Goal: Task Accomplishment & Management: Use online tool/utility

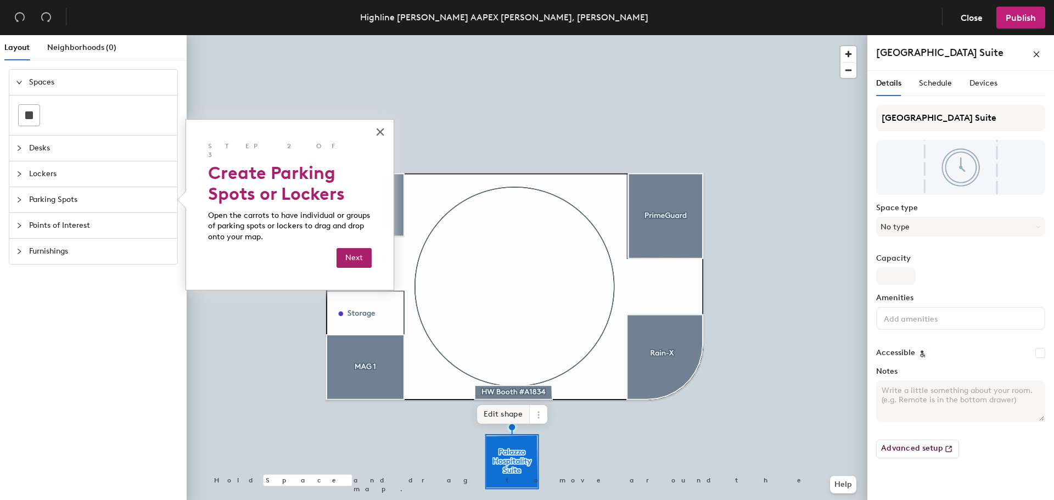
click at [507, 413] on span "Edit shape" at bounding box center [503, 414] width 53 height 19
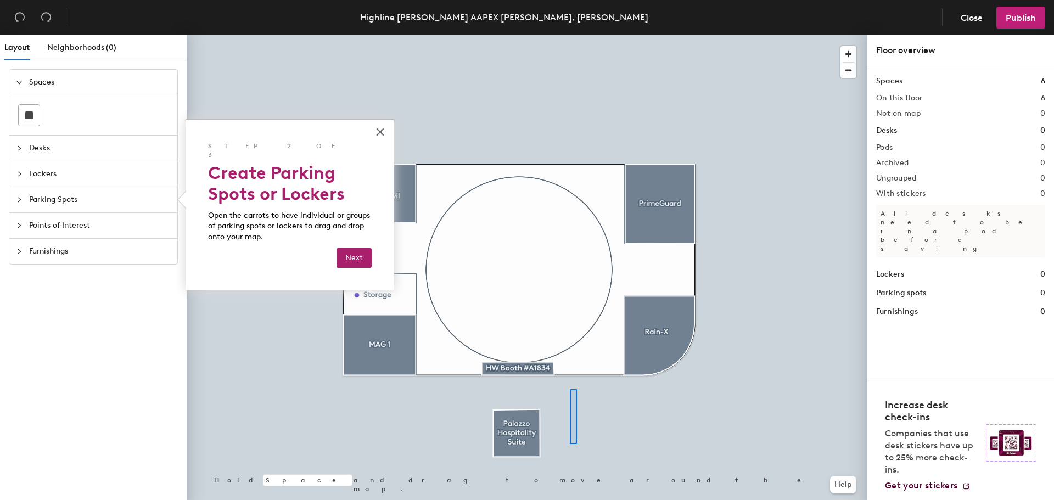
click at [570, 35] on div at bounding box center [527, 35] width 681 height 0
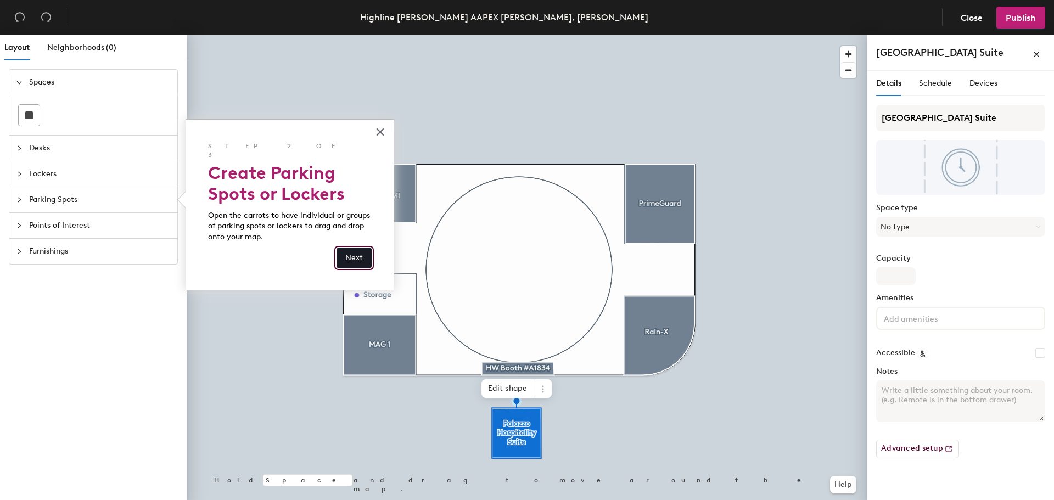
click at [365, 250] on button "Next" at bounding box center [354, 258] width 35 height 20
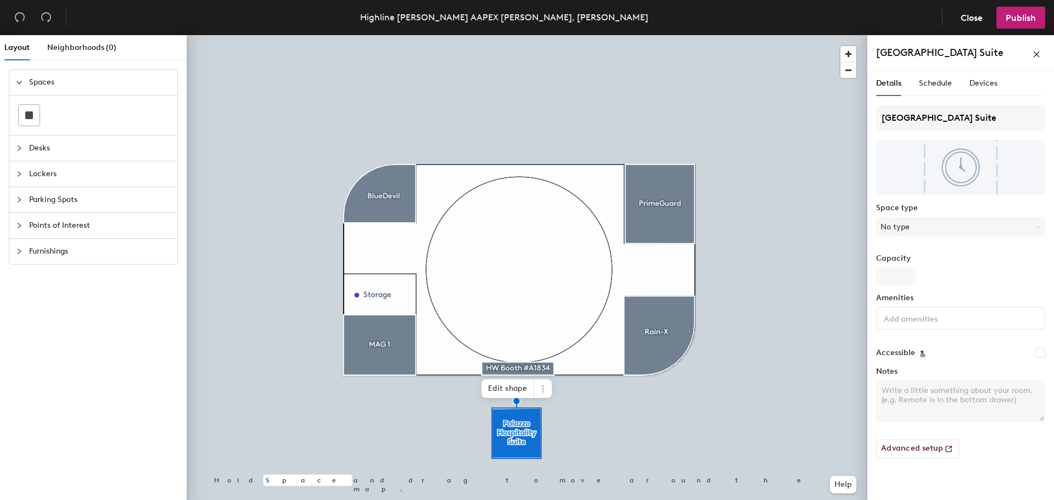
click at [21, 149] on icon "collapsed" at bounding box center [19, 148] width 7 height 7
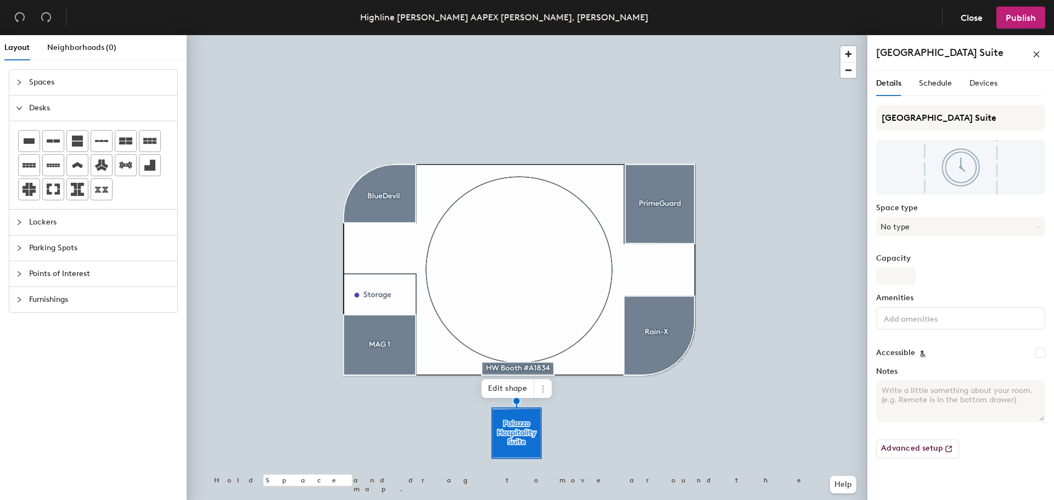
click at [370, 355] on div "Layout Neighborhoods (0) Spaces Desks Lockers Parking Spots Points of Interest …" at bounding box center [527, 269] width 1054 height 469
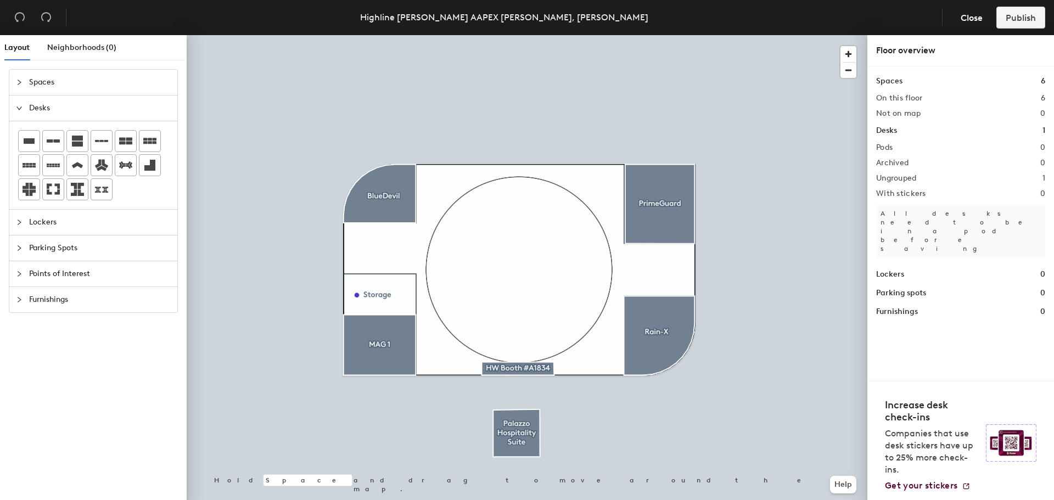
click at [379, 35] on div at bounding box center [527, 35] width 681 height 0
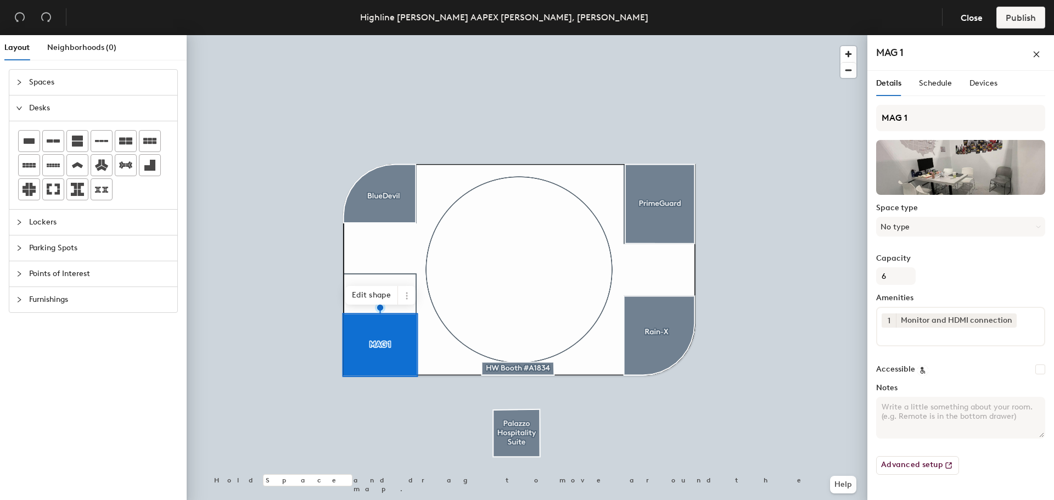
click at [21, 225] on icon "collapsed" at bounding box center [19, 222] width 7 height 7
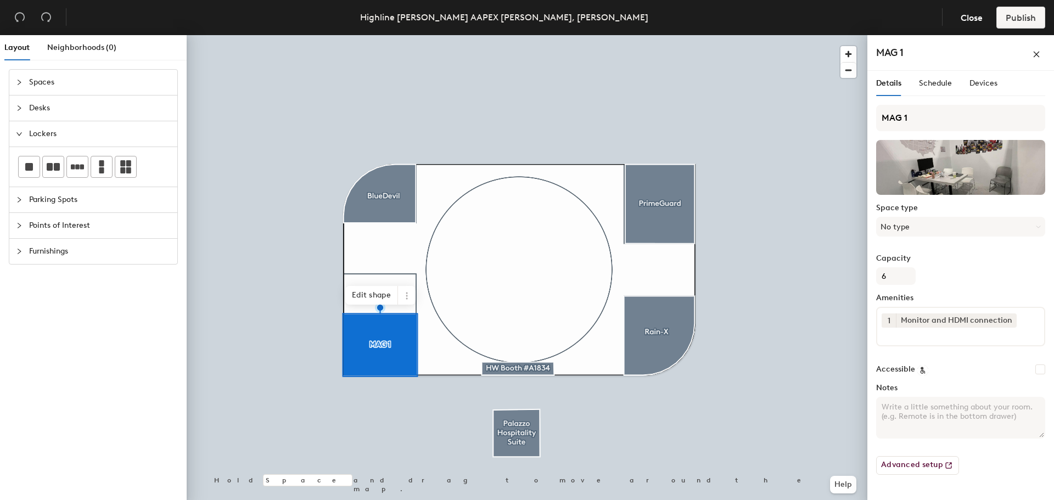
click at [20, 201] on icon "collapsed" at bounding box center [19, 200] width 7 height 7
click at [20, 222] on icon "collapsed" at bounding box center [19, 225] width 7 height 7
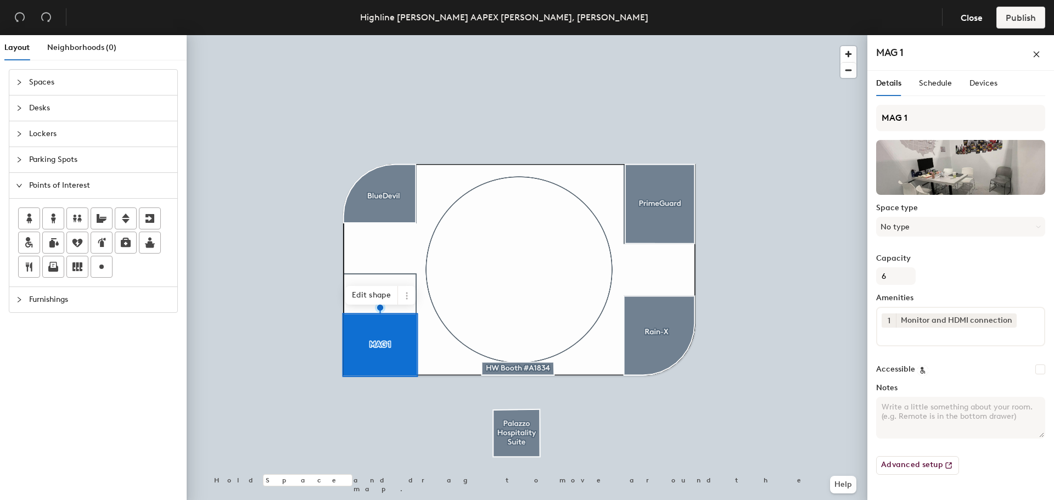
click at [23, 298] on div at bounding box center [22, 300] width 13 height 12
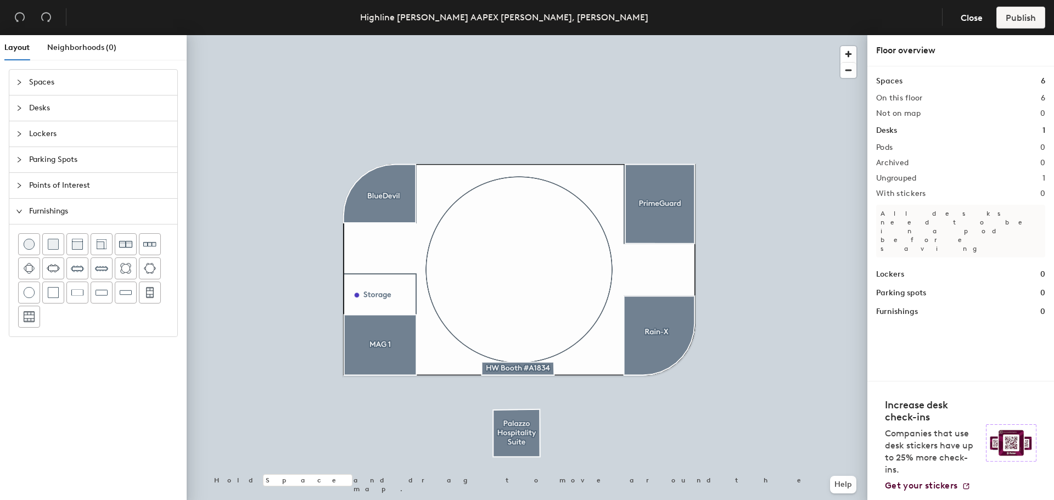
click at [31, 83] on span "Spaces" at bounding box center [100, 82] width 142 height 25
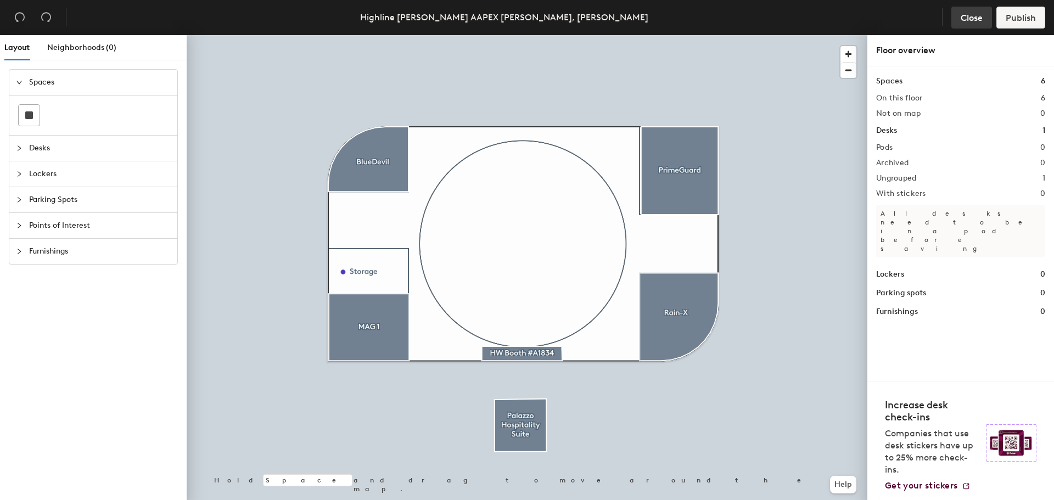
click at [971, 20] on span "Close" at bounding box center [972, 18] width 22 height 10
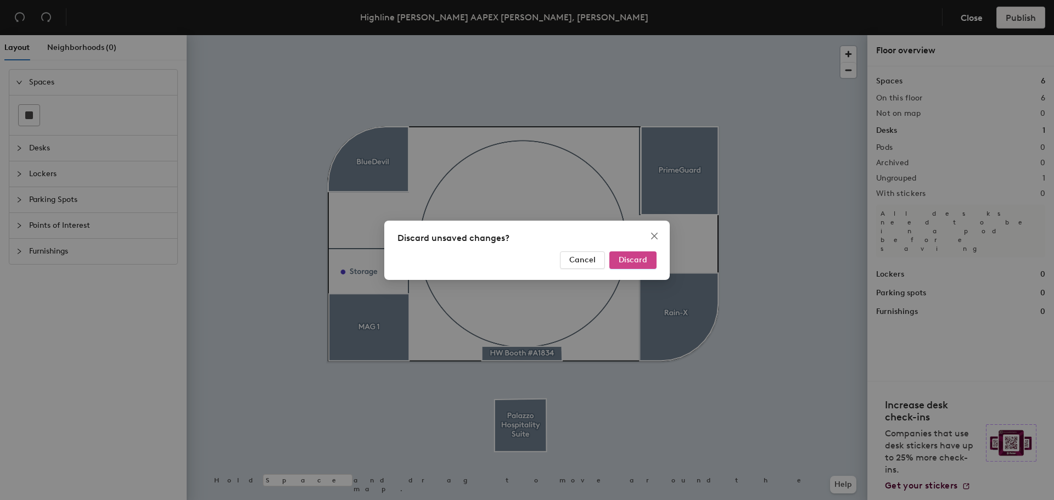
click at [622, 259] on span "Discard" at bounding box center [633, 259] width 29 height 9
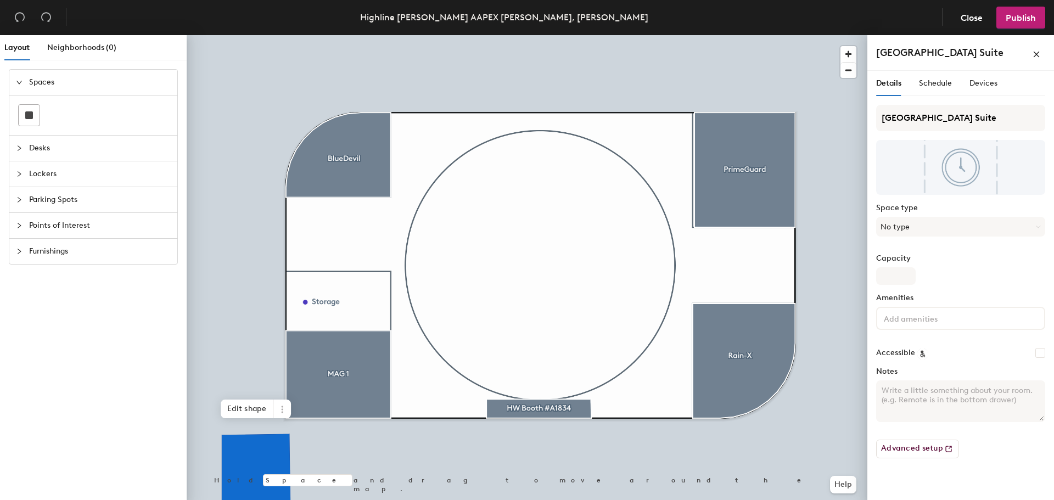
click at [315, 35] on div at bounding box center [527, 35] width 681 height 0
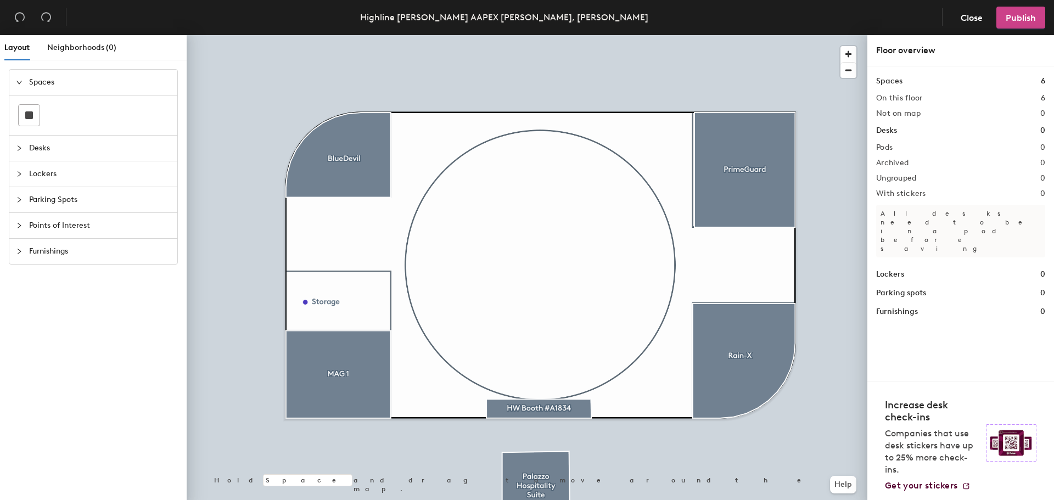
click at [1009, 19] on span "Publish" at bounding box center [1021, 18] width 30 height 10
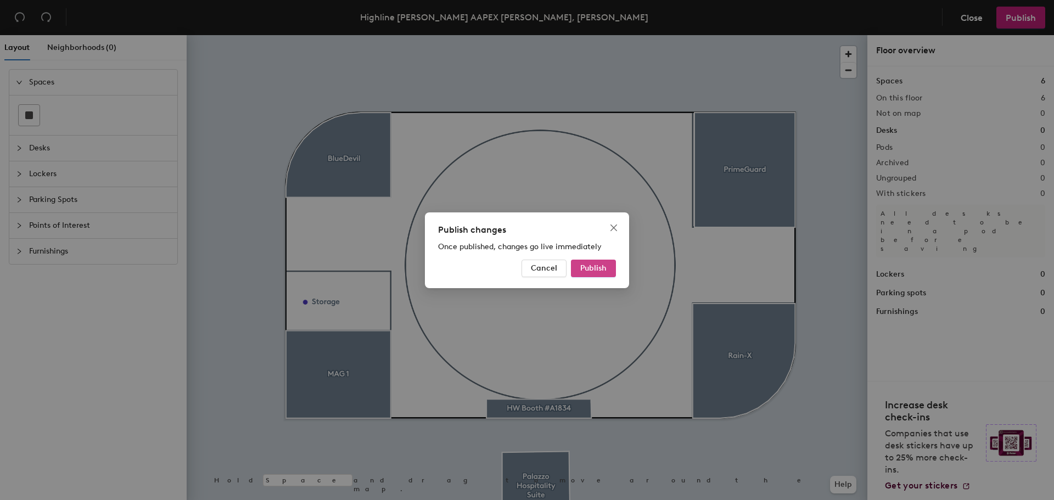
click at [614, 271] on button "Publish" at bounding box center [593, 269] width 45 height 18
